Goal: Task Accomplishment & Management: Complete application form

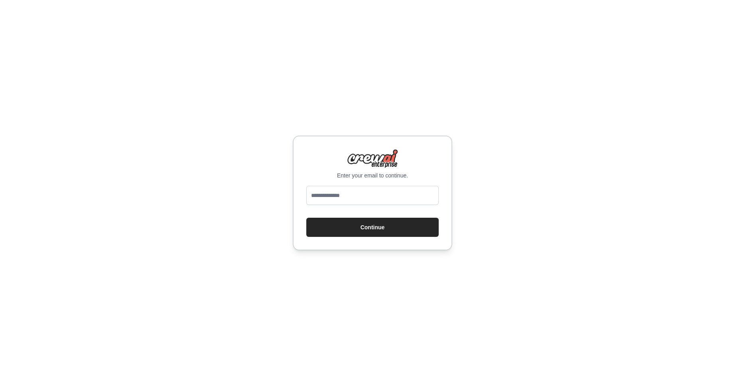
click at [360, 197] on input "email" at bounding box center [372, 195] width 132 height 19
type input "**********"
drag, startPoint x: 384, startPoint y: 227, endPoint x: 402, endPoint y: 218, distance: 19.6
click at [384, 227] on button "Continue" at bounding box center [372, 227] width 132 height 19
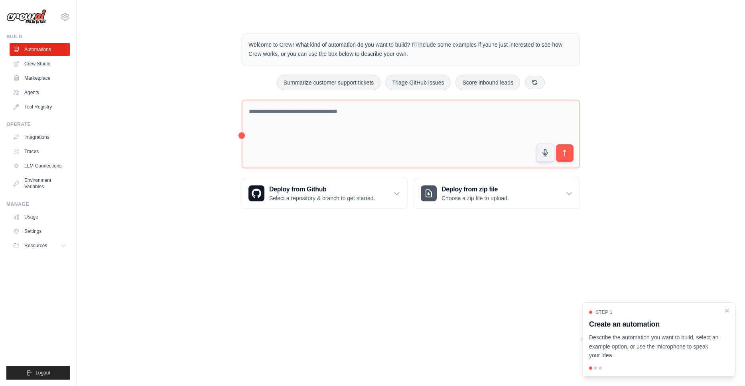
click at [120, 124] on div "Welcome to Crew! What kind of automation do you want to build? I'll include som…" at bounding box center [410, 121] width 643 height 201
click at [34, 89] on link "Agents" at bounding box center [40, 92] width 60 height 13
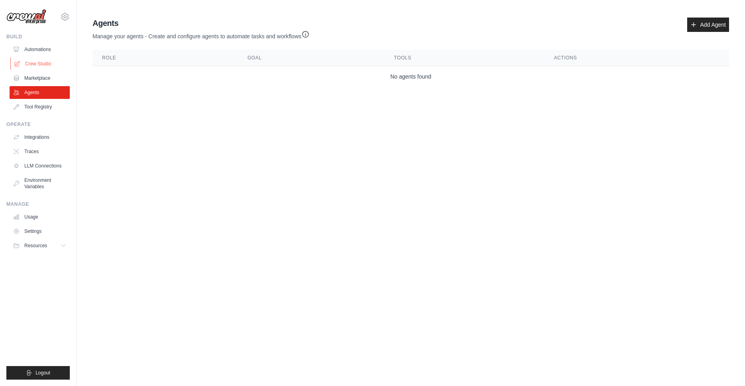
click at [36, 63] on link "Crew Studio" at bounding box center [40, 63] width 60 height 13
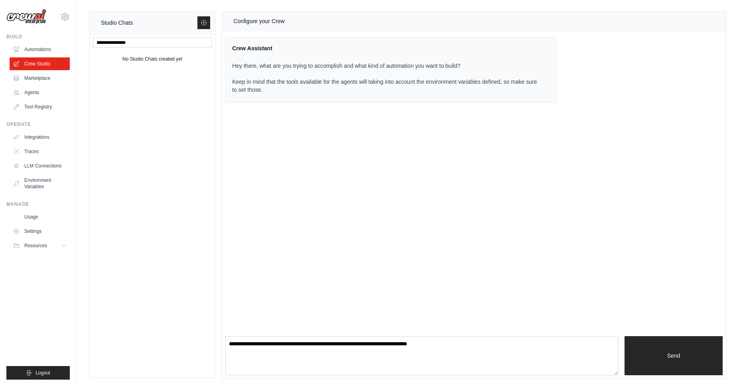
click at [296, 168] on div "Configure your Crew Crew Assistant Hey there, what are you trying to accomplish…" at bounding box center [474, 195] width 504 height 367
click at [40, 109] on link "Tool Registry" at bounding box center [40, 107] width 60 height 13
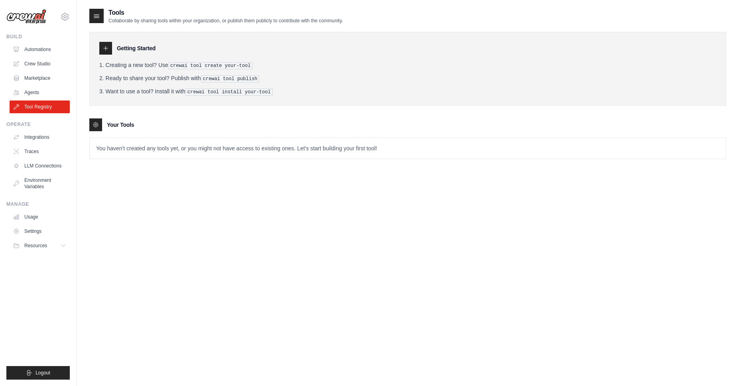
click at [107, 48] on icon at bounding box center [106, 48] width 4 height 4
click at [98, 14] on icon at bounding box center [97, 16] width 8 height 8
click at [47, 48] on link "Automations" at bounding box center [40, 49] width 60 height 13
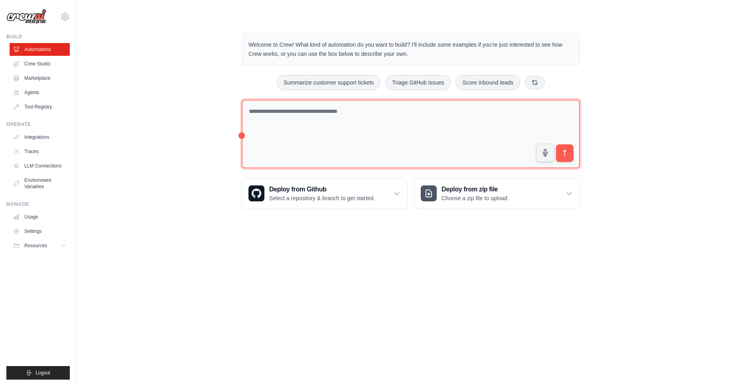
click at [334, 118] on textarea at bounding box center [411, 134] width 338 height 69
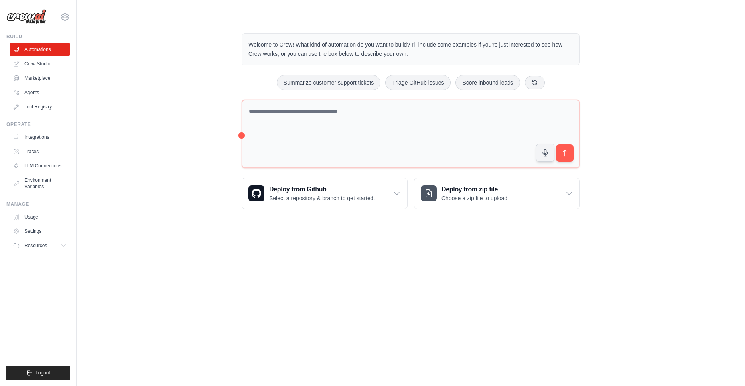
drag, startPoint x: 127, startPoint y: 210, endPoint x: 118, endPoint y: 202, distance: 12.5
click at [127, 211] on div "Welcome to Crew! What kind of automation do you want to build? I'll include som…" at bounding box center [410, 121] width 643 height 201
click at [38, 91] on link "Agents" at bounding box center [40, 92] width 60 height 13
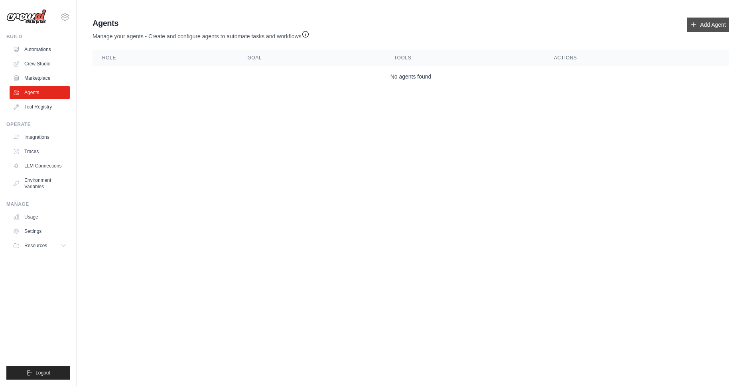
click at [696, 24] on icon at bounding box center [694, 25] width 6 height 6
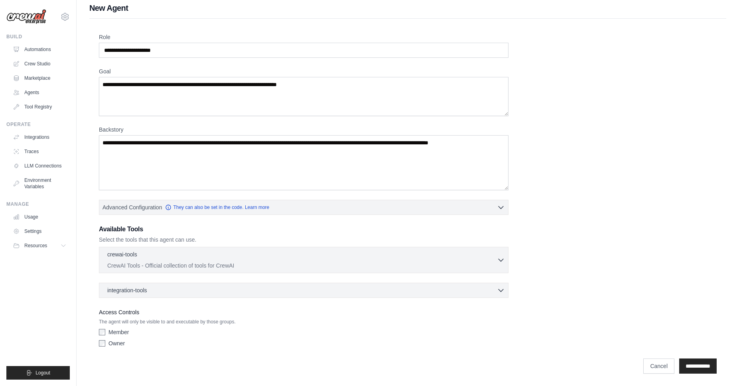
scroll to position [6, 0]
click at [39, 77] on link "Marketplace" at bounding box center [40, 78] width 60 height 13
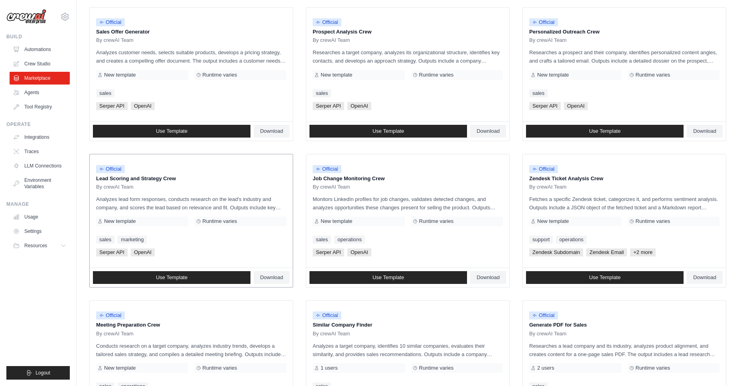
scroll to position [248, 0]
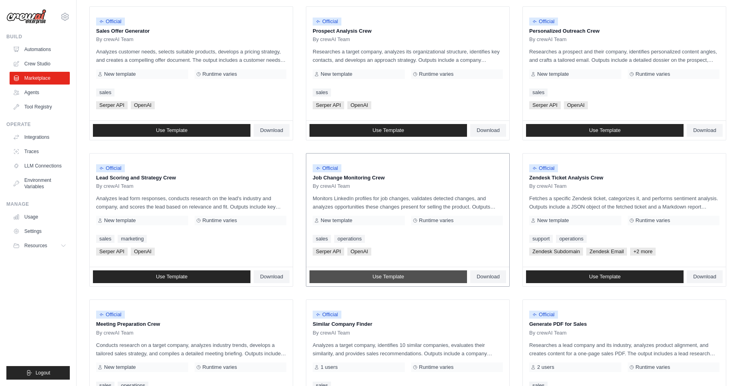
click at [425, 277] on link "Use Template" at bounding box center [389, 277] width 158 height 13
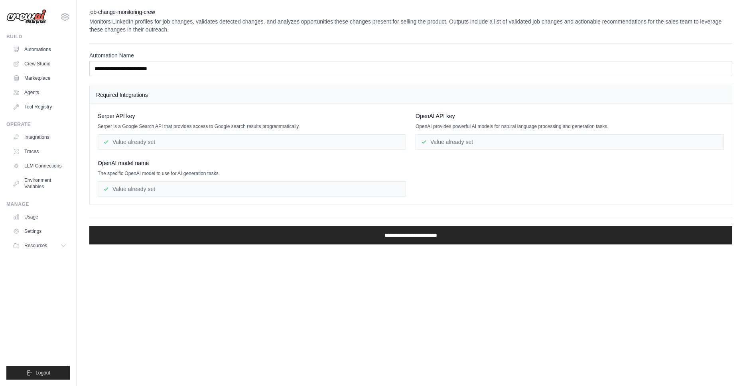
click at [474, 141] on div "Value already set" at bounding box center [570, 141] width 308 height 15
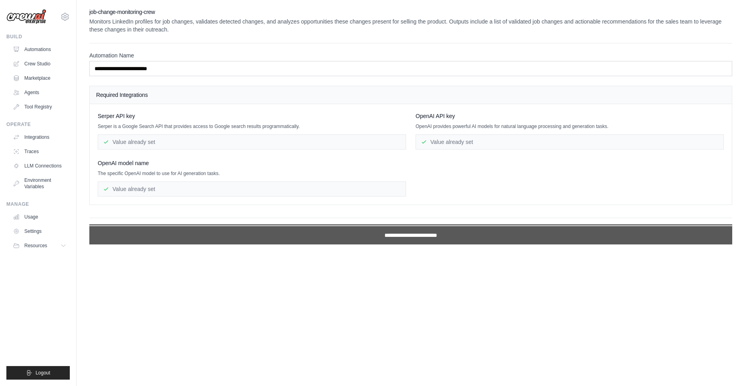
click at [395, 240] on input "**********" at bounding box center [410, 235] width 643 height 18
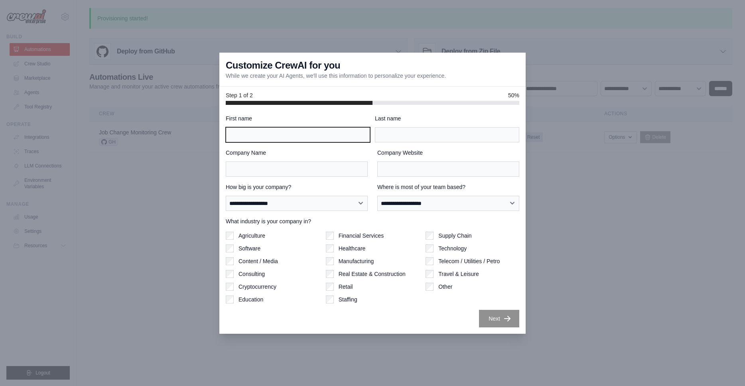
click at [307, 133] on input "First name" at bounding box center [298, 134] width 144 height 15
type input "*******"
type input "********"
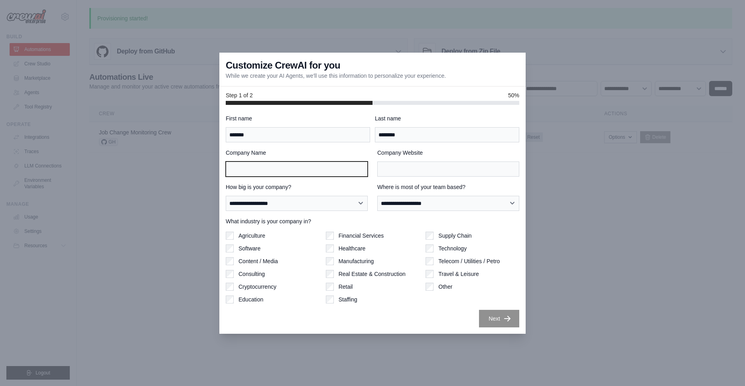
click at [308, 172] on input "Company Name" at bounding box center [297, 169] width 142 height 15
drag, startPoint x: 581, startPoint y: 324, endPoint x: 580, endPoint y: 319, distance: 4.9
click at [580, 319] on div at bounding box center [372, 193] width 745 height 386
click at [173, 132] on div at bounding box center [372, 193] width 745 height 386
drag, startPoint x: 152, startPoint y: 322, endPoint x: 173, endPoint y: 306, distance: 27.3
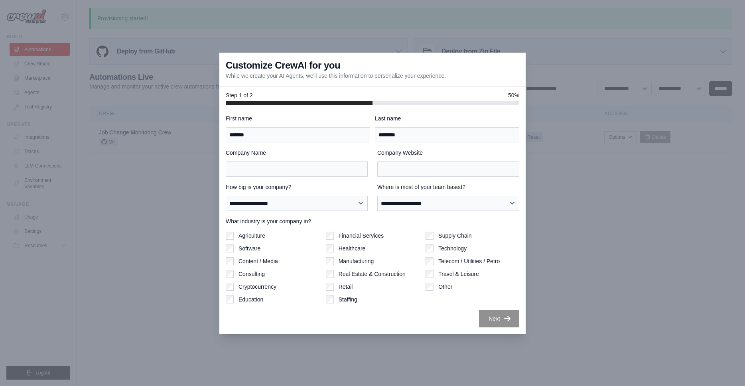
click at [154, 322] on div at bounding box center [372, 193] width 745 height 386
drag, startPoint x: 610, startPoint y: 321, endPoint x: 573, endPoint y: 340, distance: 40.7
click at [610, 323] on div at bounding box center [372, 193] width 745 height 386
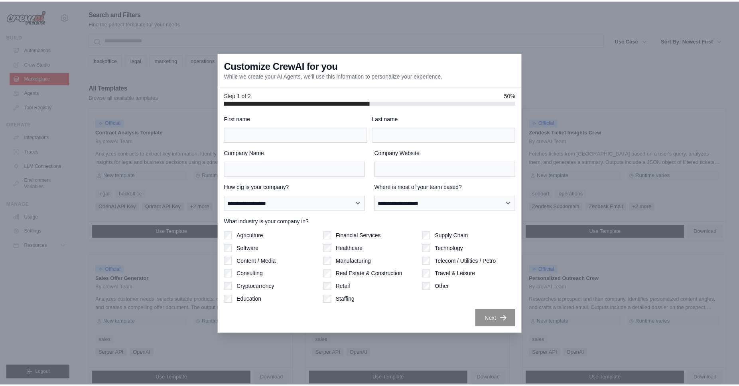
scroll to position [248, 0]
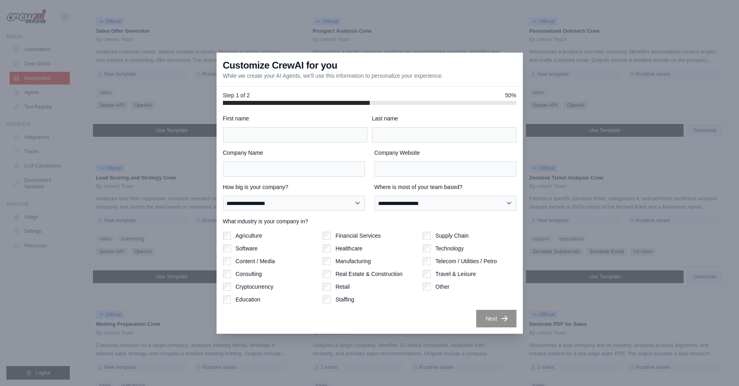
click at [158, 307] on div at bounding box center [369, 193] width 739 height 386
click at [158, 306] on div at bounding box center [369, 193] width 739 height 386
click at [158, 304] on div at bounding box center [369, 193] width 739 height 386
click at [158, 302] on div at bounding box center [369, 193] width 739 height 386
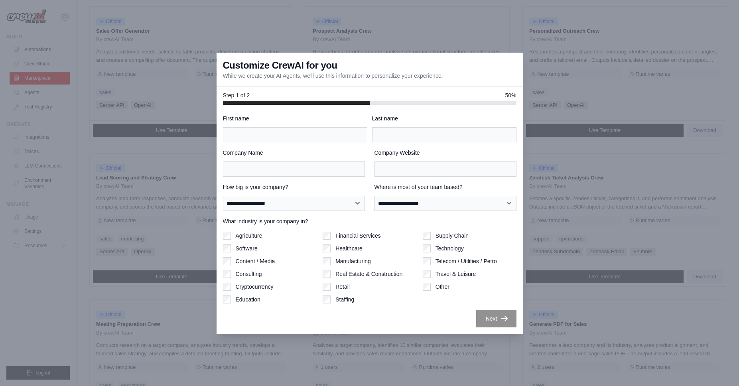
click at [158, 303] on div at bounding box center [369, 193] width 739 height 386
click at [159, 302] on div at bounding box center [369, 193] width 739 height 386
drag, startPoint x: 118, startPoint y: 273, endPoint x: 110, endPoint y: 292, distance: 20.4
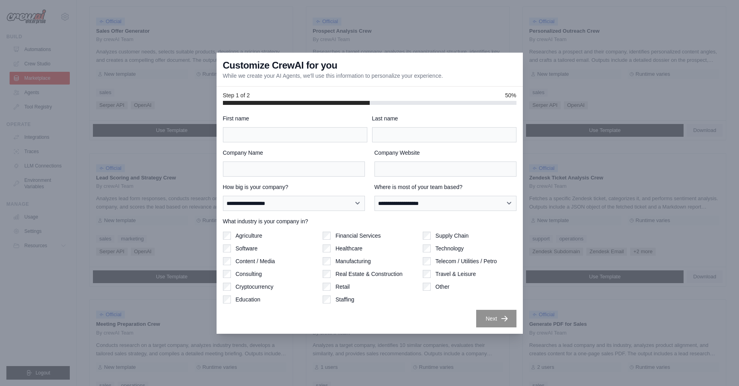
click at [119, 274] on div at bounding box center [369, 193] width 739 height 386
click at [85, 375] on div at bounding box center [369, 193] width 739 height 386
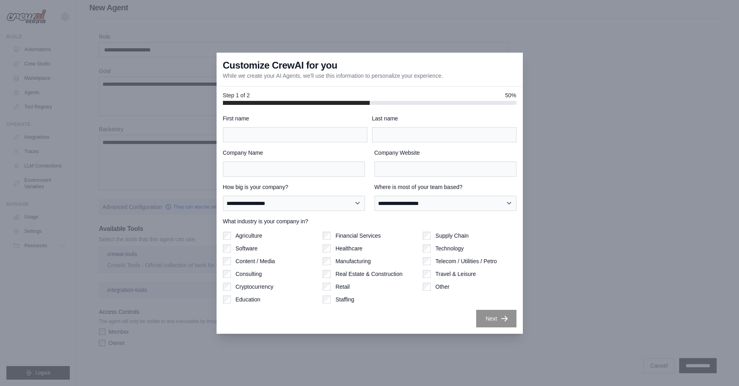
scroll to position [6, 0]
click at [592, 168] on div at bounding box center [369, 193] width 739 height 386
click at [591, 167] on div at bounding box center [369, 193] width 739 height 386
click at [388, 66] on div "Customize CrewAI for you While we create your AI Agents, we'll use this informa…" at bounding box center [370, 70] width 306 height 34
click at [667, 194] on div at bounding box center [369, 193] width 739 height 386
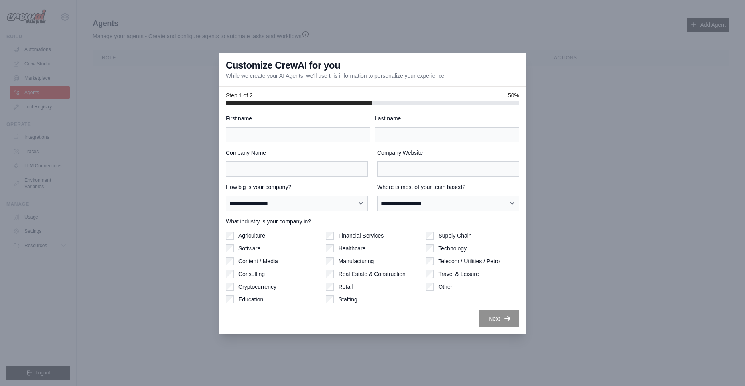
click at [107, 89] on div at bounding box center [372, 193] width 745 height 386
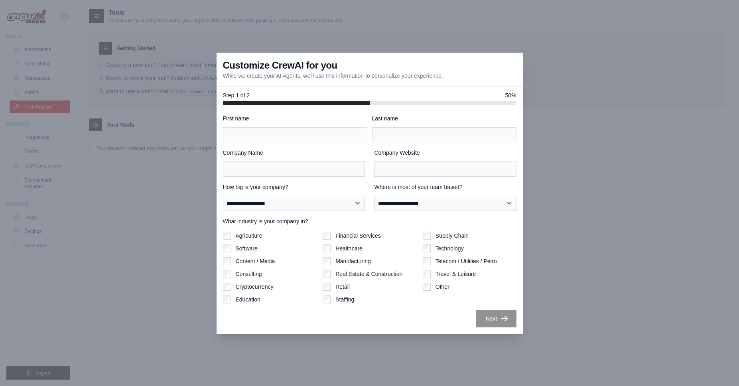
click at [585, 139] on div at bounding box center [369, 193] width 739 height 386
drag, startPoint x: 474, startPoint y: 69, endPoint x: 395, endPoint y: 165, distance: 124.2
click at [474, 69] on div "Customize CrewAI for you While we create your AI Agents, we'll use this informa…" at bounding box center [370, 70] width 306 height 34
click at [320, 318] on div "Next" at bounding box center [370, 319] width 294 height 18
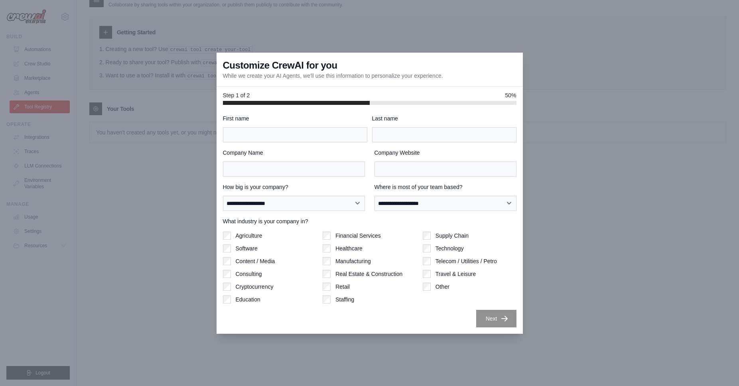
click at [164, 289] on div at bounding box center [369, 193] width 739 height 386
click at [557, 92] on div at bounding box center [369, 193] width 739 height 386
drag, startPoint x: 610, startPoint y: 91, endPoint x: 586, endPoint y: 93, distance: 24.0
click at [603, 93] on div at bounding box center [369, 193] width 739 height 386
click at [325, 89] on div "Step 1 of 2 50%" at bounding box center [370, 96] width 306 height 18
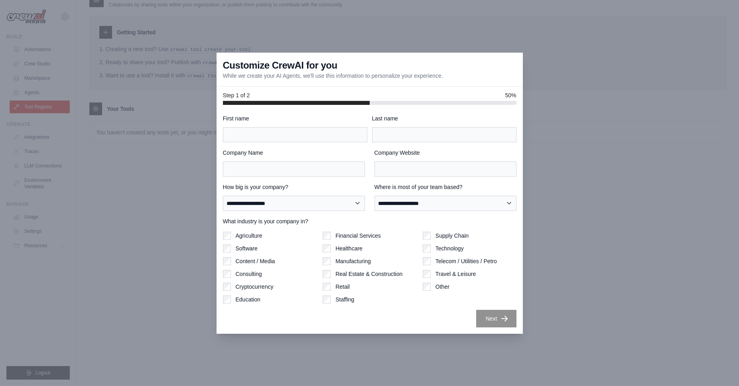
click at [325, 87] on div "Step 1 of 2 50%" at bounding box center [370, 96] width 306 height 18
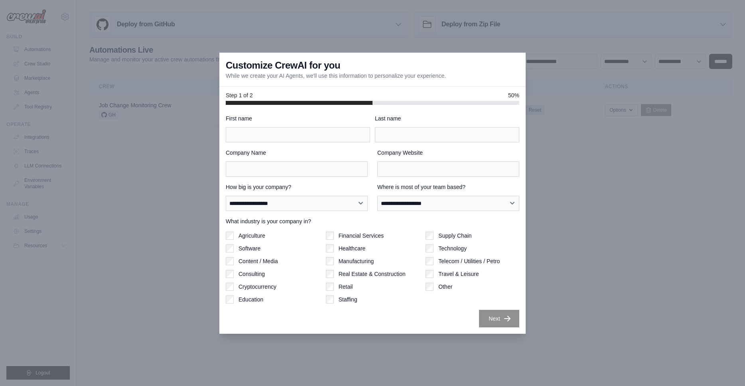
click at [482, 104] on div at bounding box center [373, 103] width 294 height 4
